Goal: Information Seeking & Learning: Learn about a topic

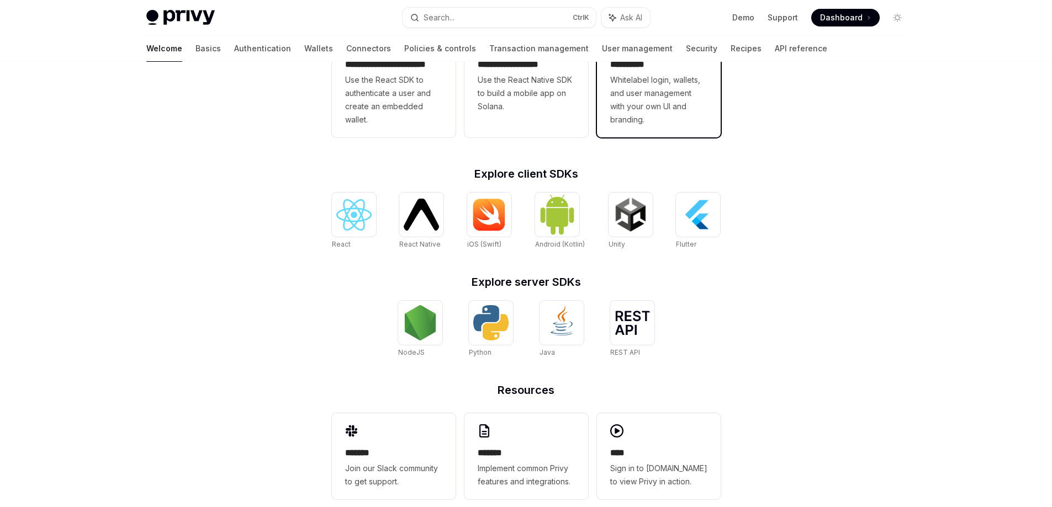
scroll to position [370, 0]
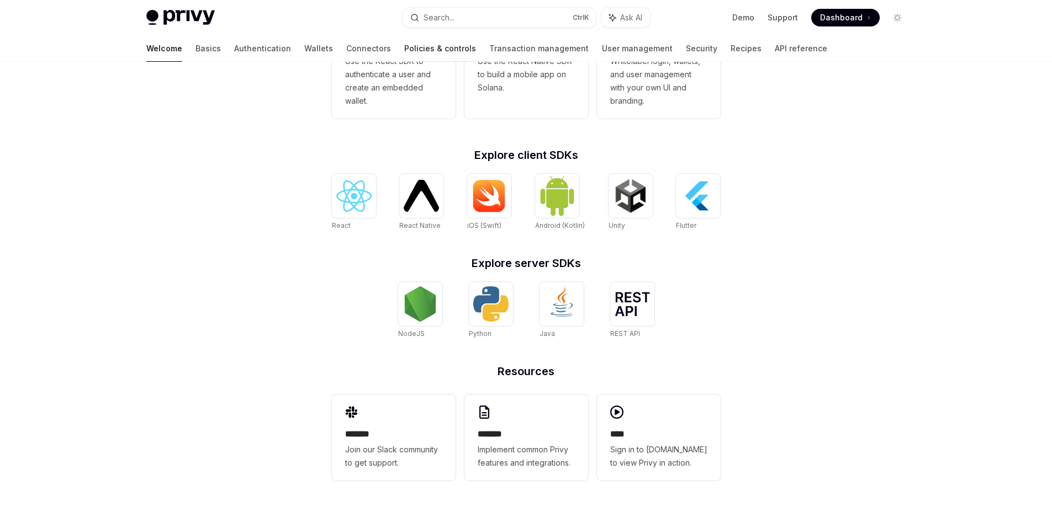
click at [404, 47] on link "Policies & controls" at bounding box center [440, 48] width 72 height 26
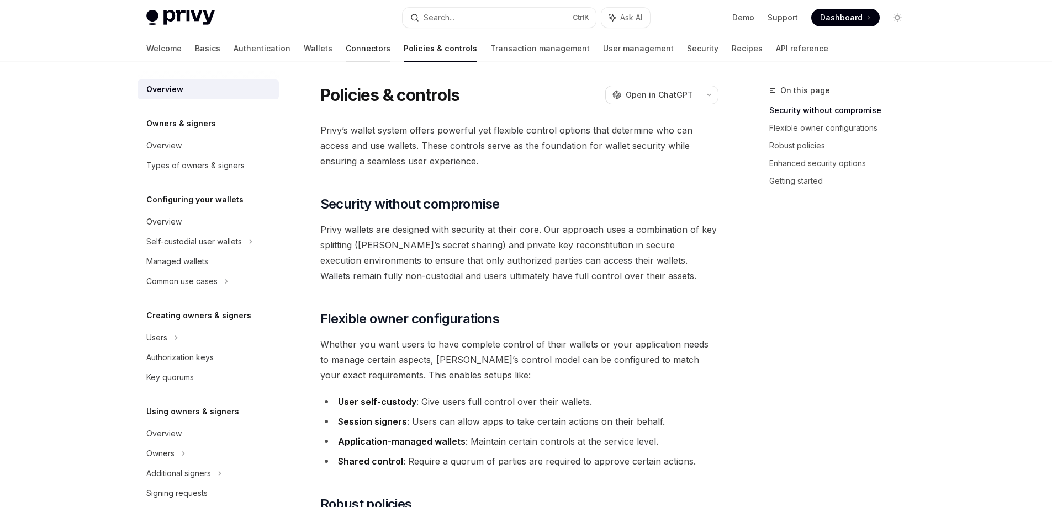
click at [346, 47] on link "Connectors" at bounding box center [368, 48] width 45 height 26
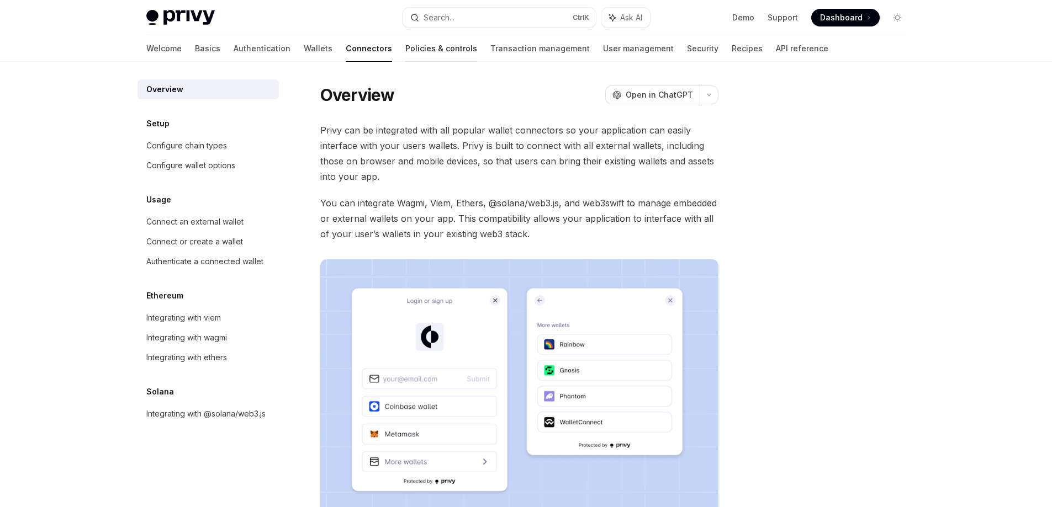
click at [405, 46] on link "Policies & controls" at bounding box center [441, 48] width 72 height 26
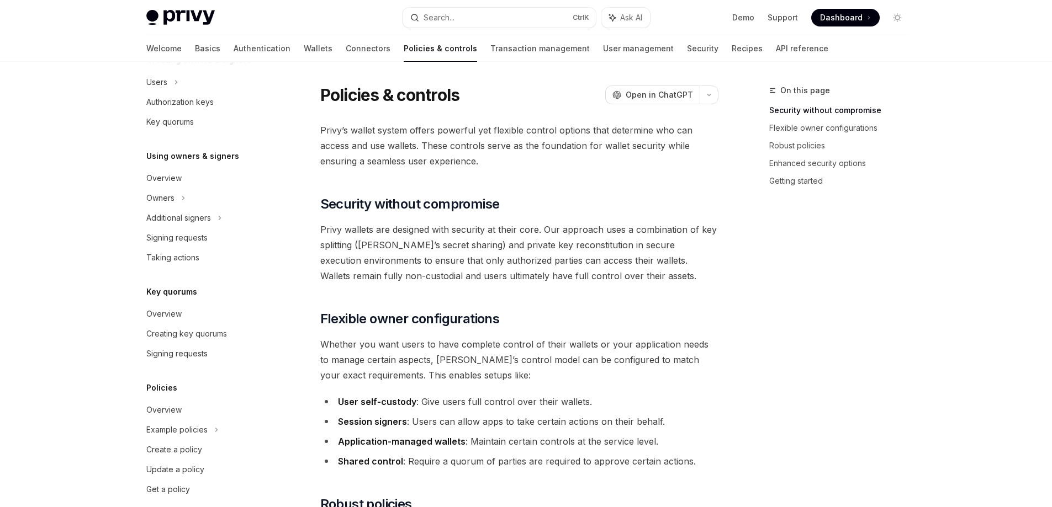
scroll to position [270, 0]
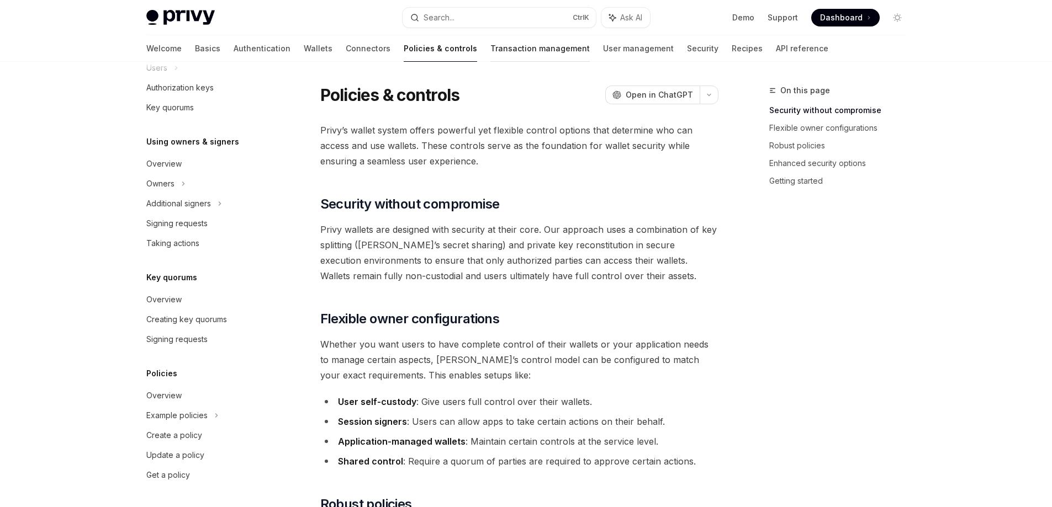
click at [490, 56] on link "Transaction management" at bounding box center [539, 48] width 99 height 26
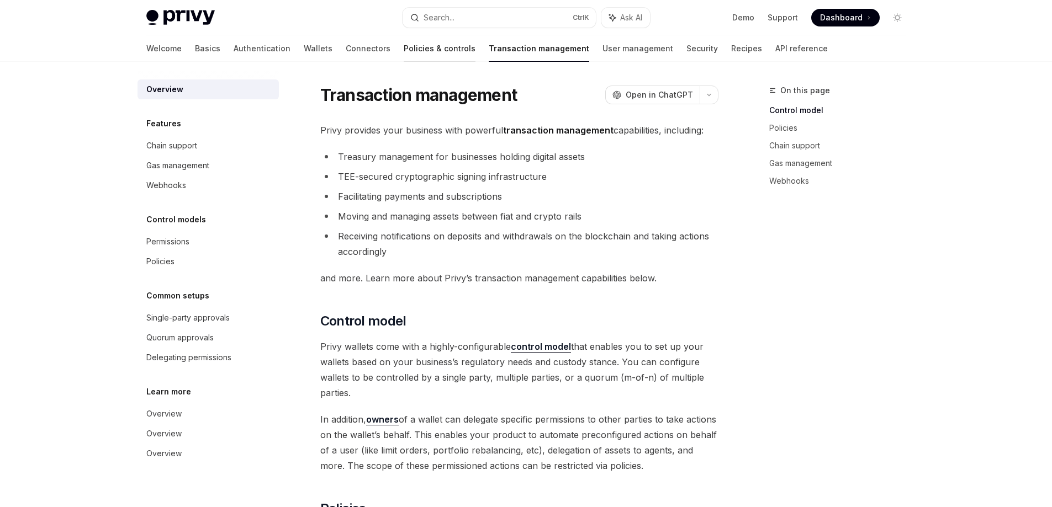
click at [404, 57] on link "Policies & controls" at bounding box center [440, 48] width 72 height 26
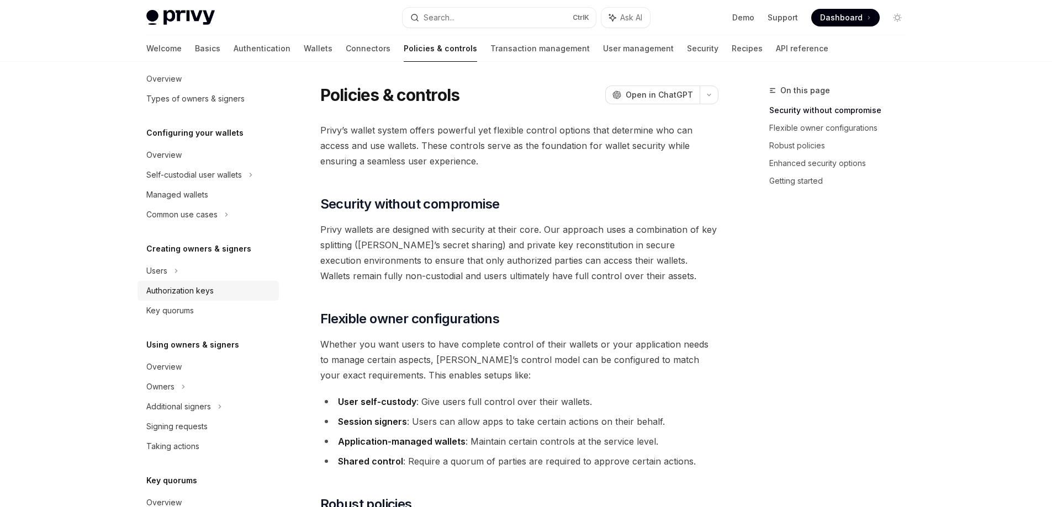
scroll to position [270, 0]
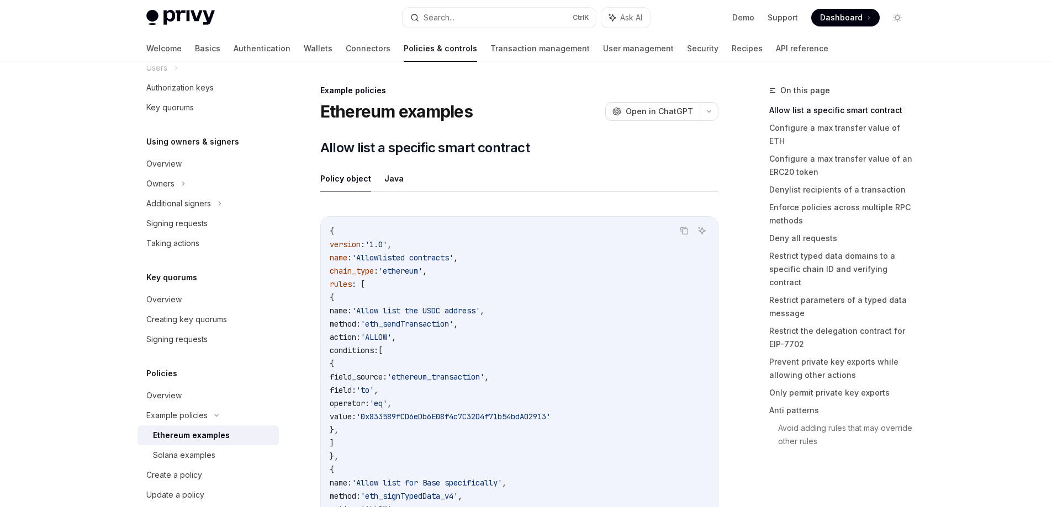
click at [217, 443] on link "Ethereum examples" at bounding box center [207, 436] width 141 height 20
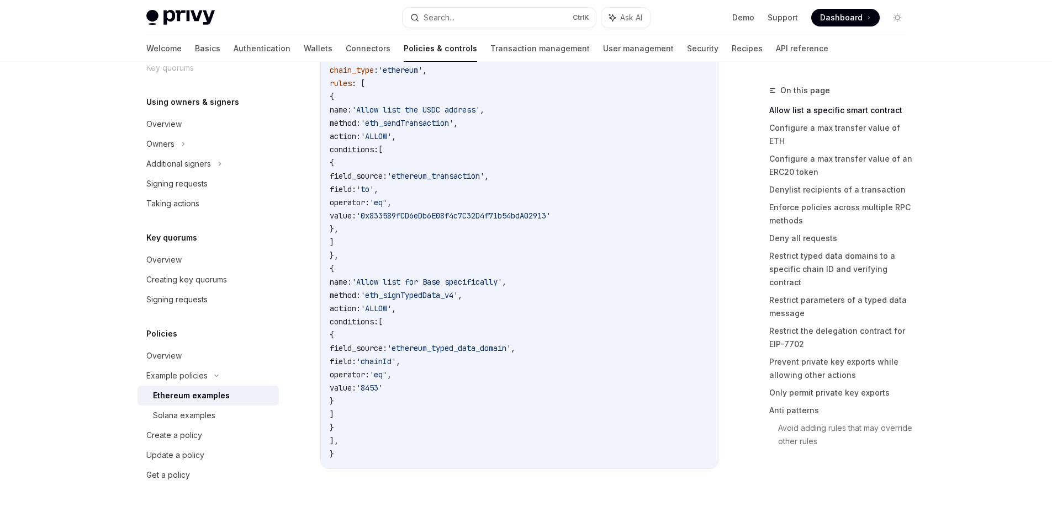
scroll to position [221, 0]
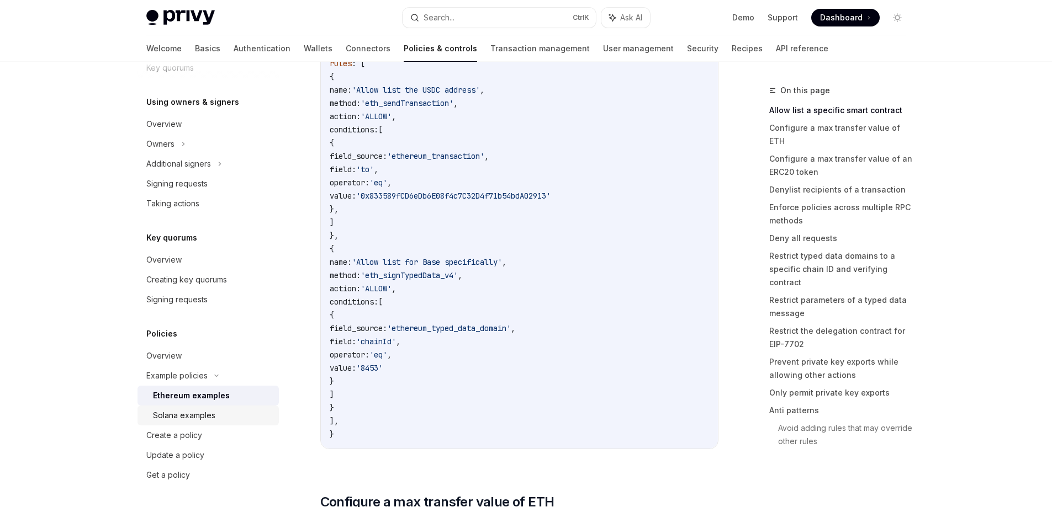
click at [223, 408] on link "Solana examples" at bounding box center [207, 416] width 141 height 20
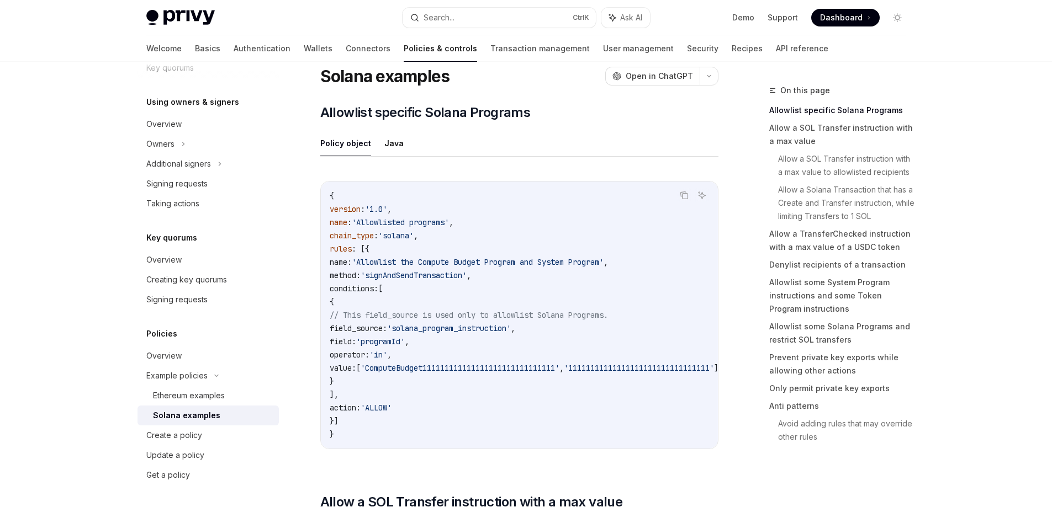
scroll to position [55, 0]
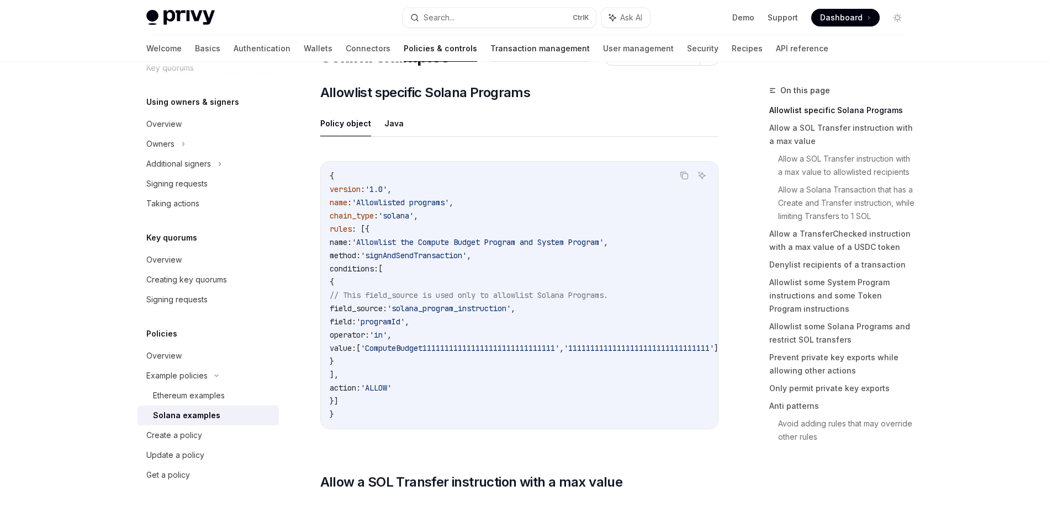
click at [490, 45] on link "Transaction management" at bounding box center [539, 48] width 99 height 26
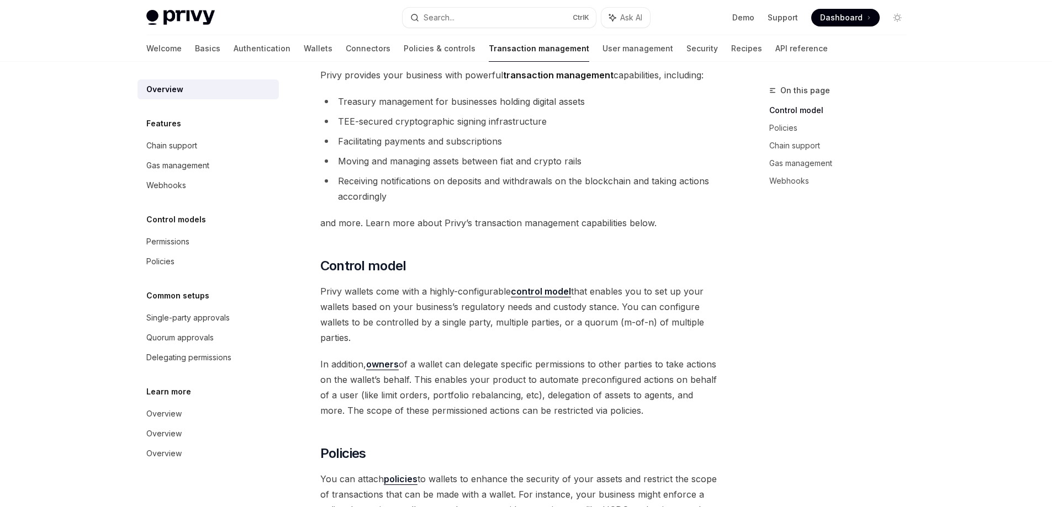
click at [529, 52] on div "Welcome Basics Authentication Wallets Connectors Policies & controls Transactio…" at bounding box center [486, 48] width 681 height 26
click at [602, 49] on link "User management" at bounding box center [637, 48] width 71 height 26
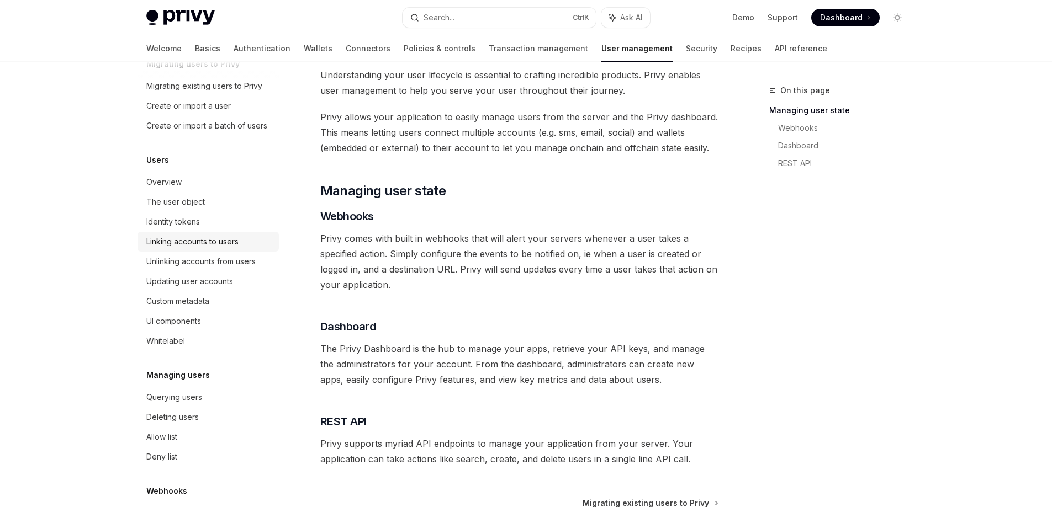
scroll to position [131, 0]
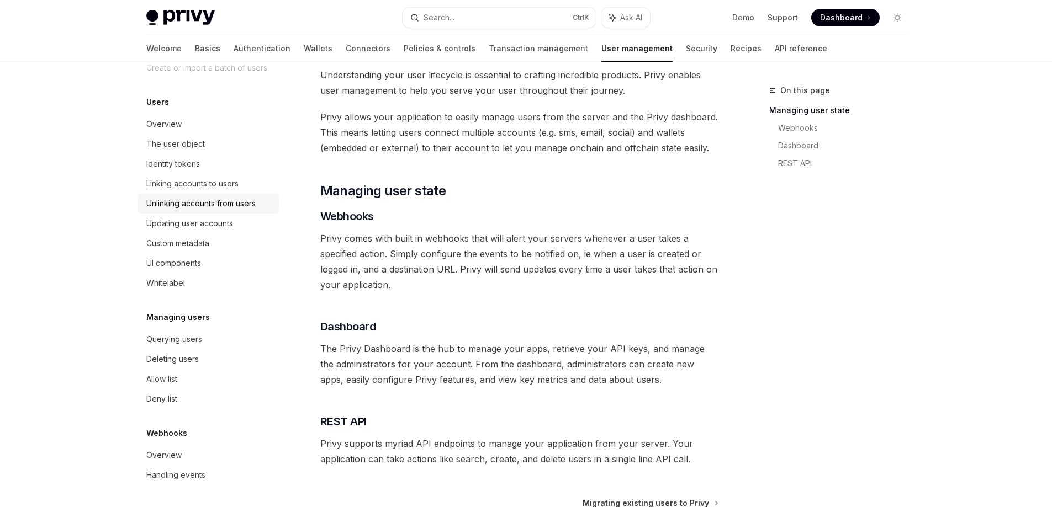
click at [228, 199] on div "Unlinking accounts from users" at bounding box center [200, 203] width 109 height 13
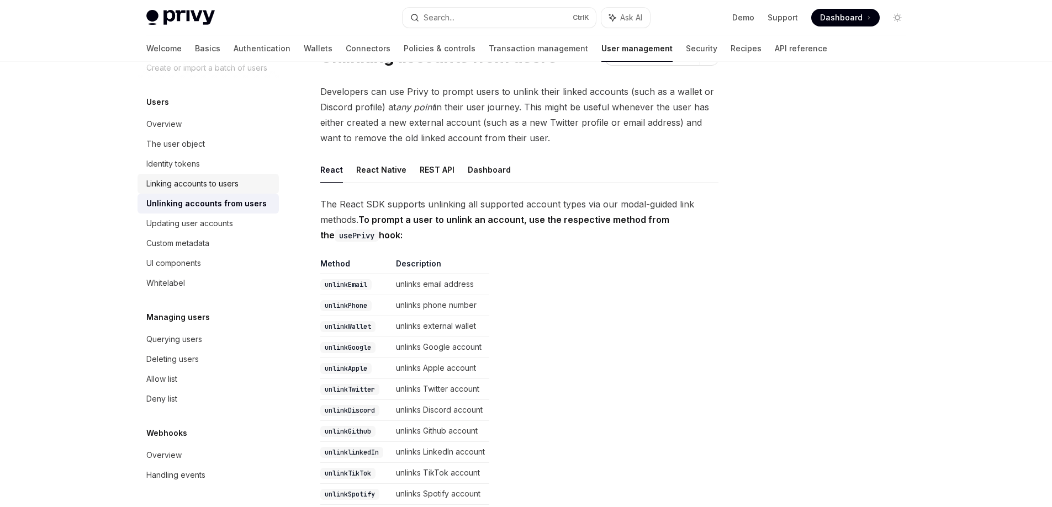
click at [228, 191] on link "Linking accounts to users" at bounding box center [207, 184] width 141 height 20
type textarea "*"
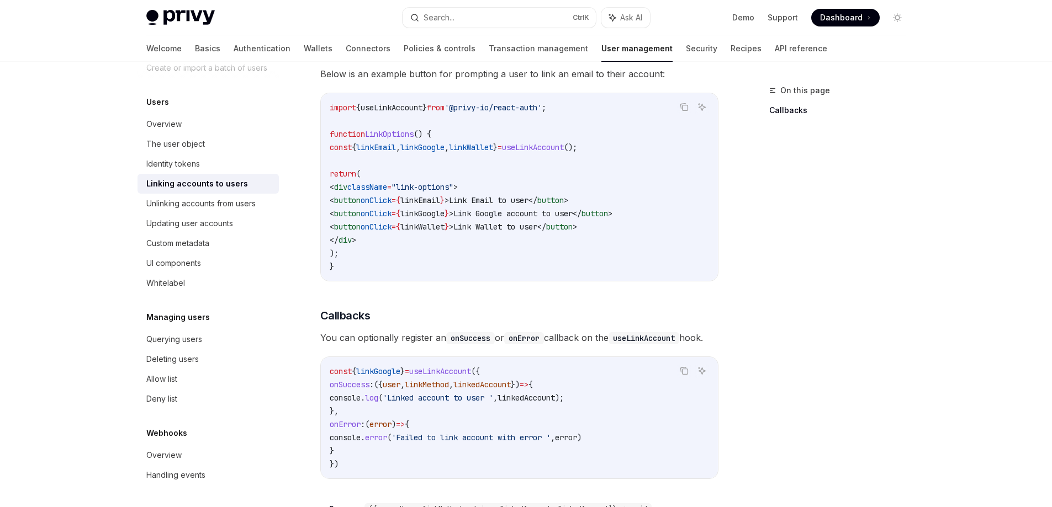
scroll to position [994, 0]
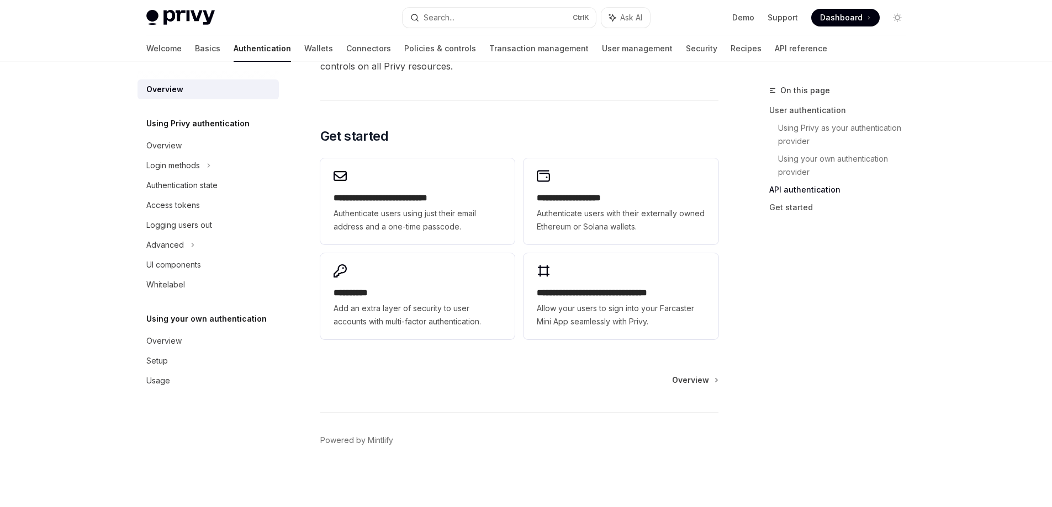
scroll to position [878, 0]
